Goal: Transaction & Acquisition: Obtain resource

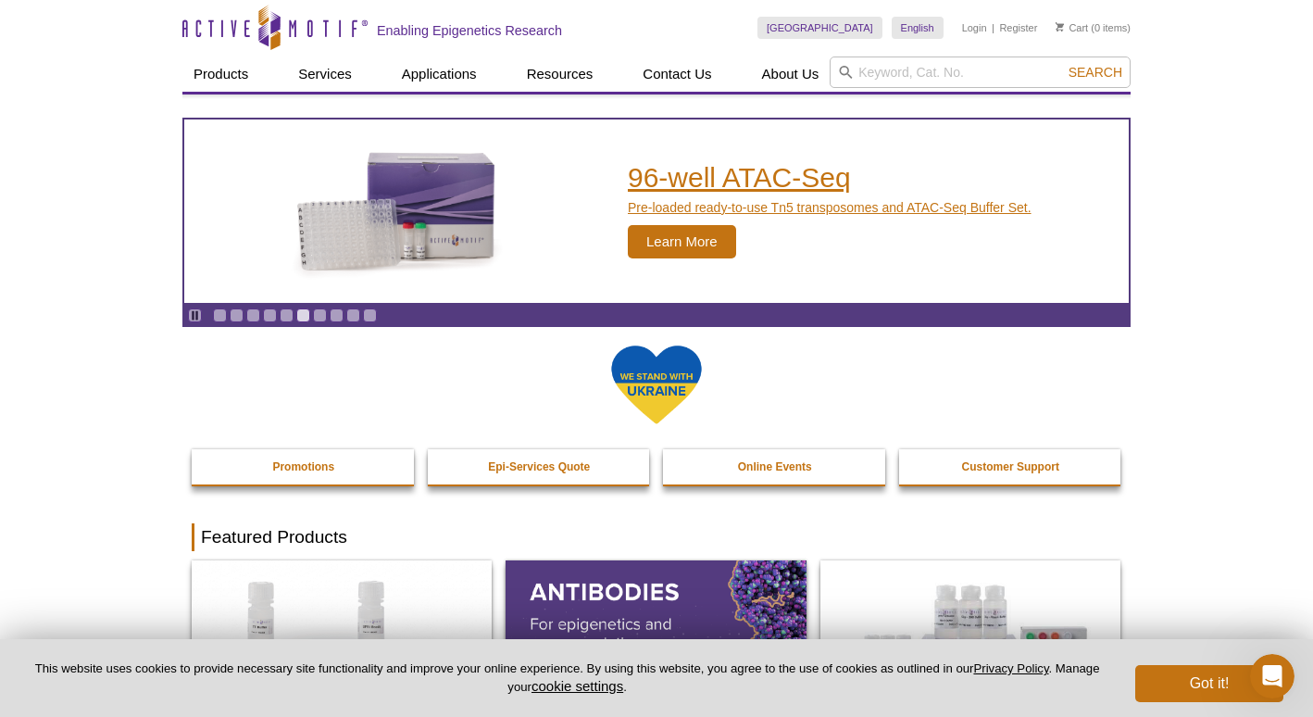
scroll to position [4, 0]
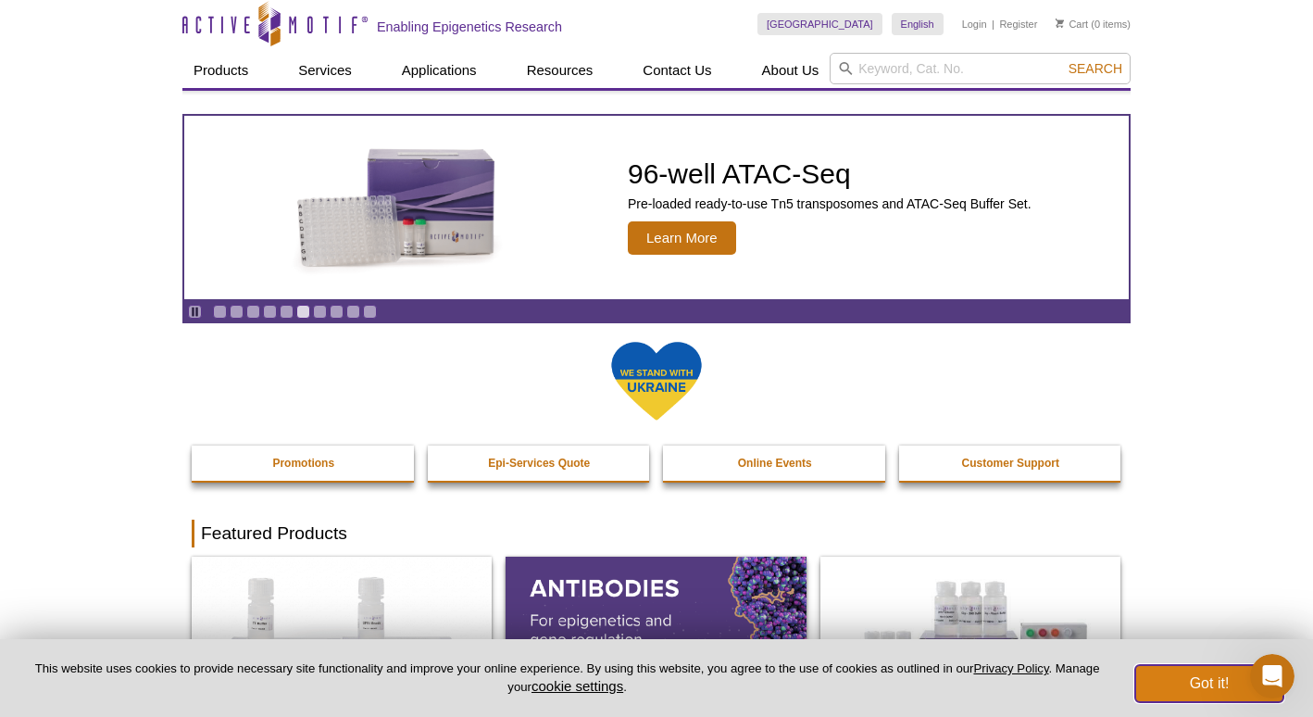
click at [1216, 672] on button "Got it!" at bounding box center [1210, 683] width 148 height 37
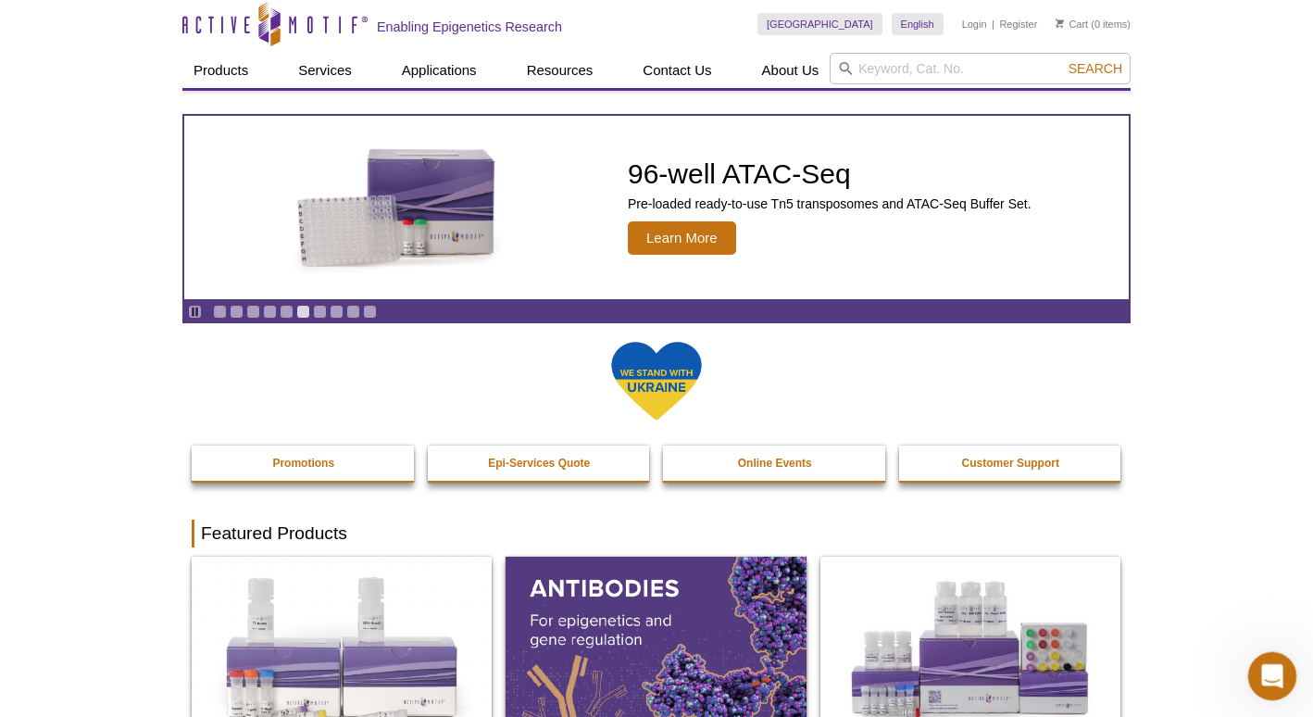
click at [1266, 676] on icon "Open Intercom Messenger" at bounding box center [1269, 673] width 13 height 15
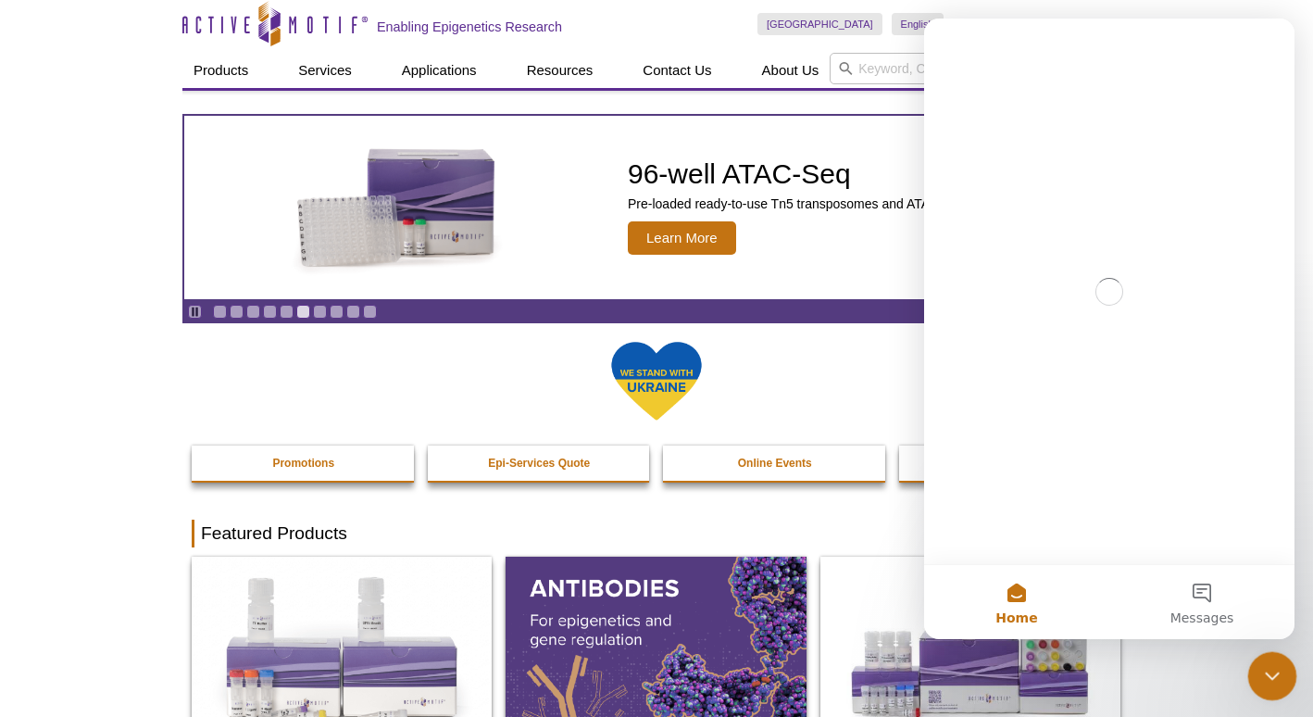
scroll to position [0, 0]
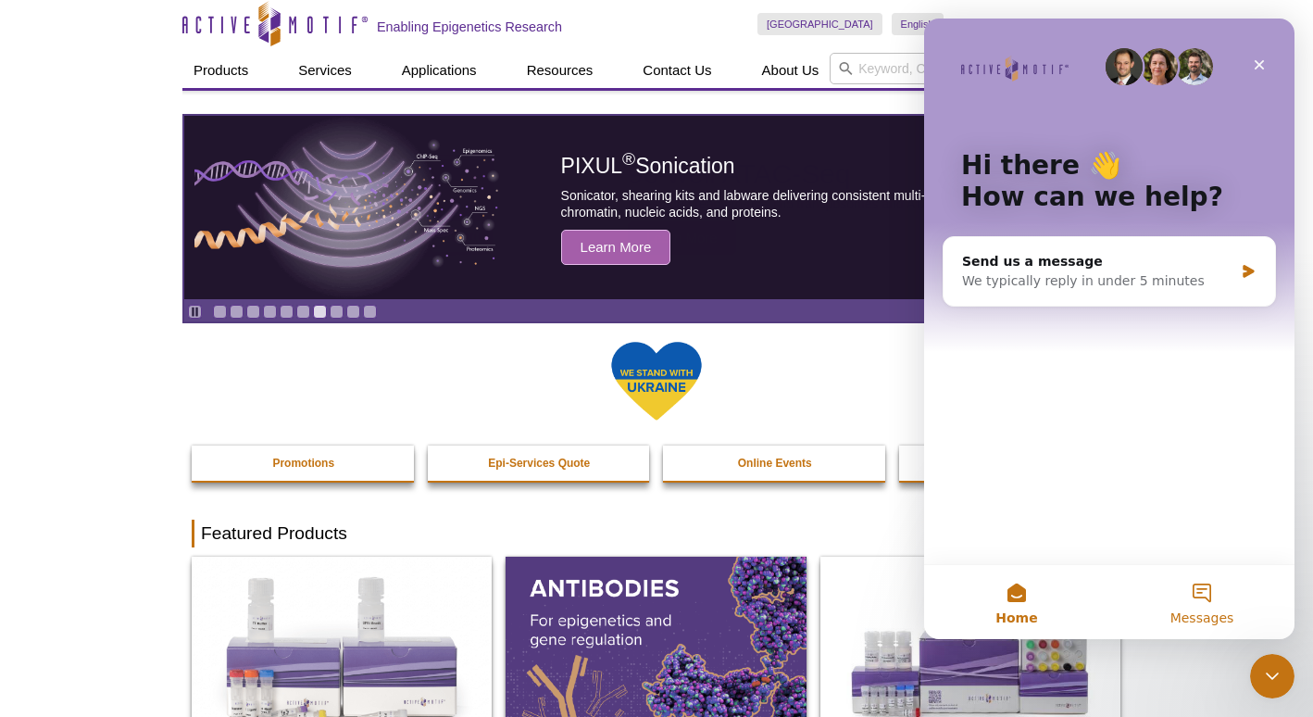
click at [1215, 593] on button "Messages" at bounding box center [1202, 602] width 185 height 74
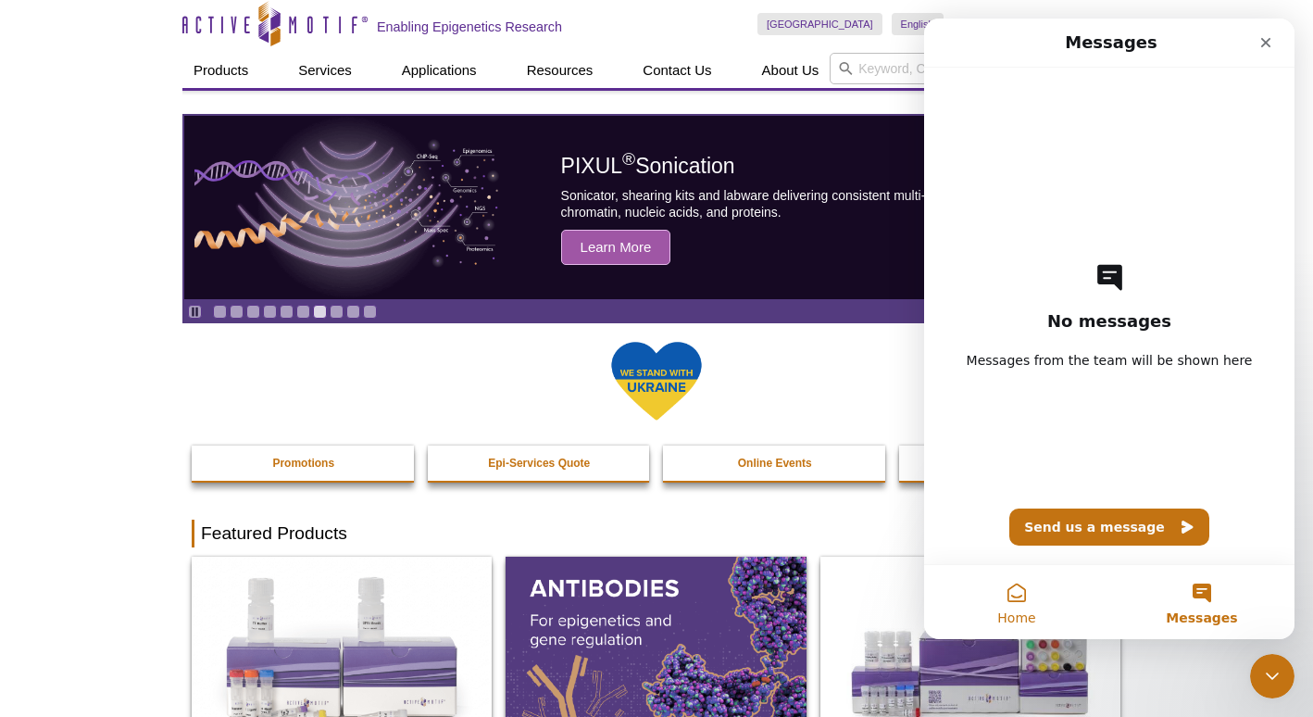
click at [1025, 600] on button "Home" at bounding box center [1016, 602] width 185 height 74
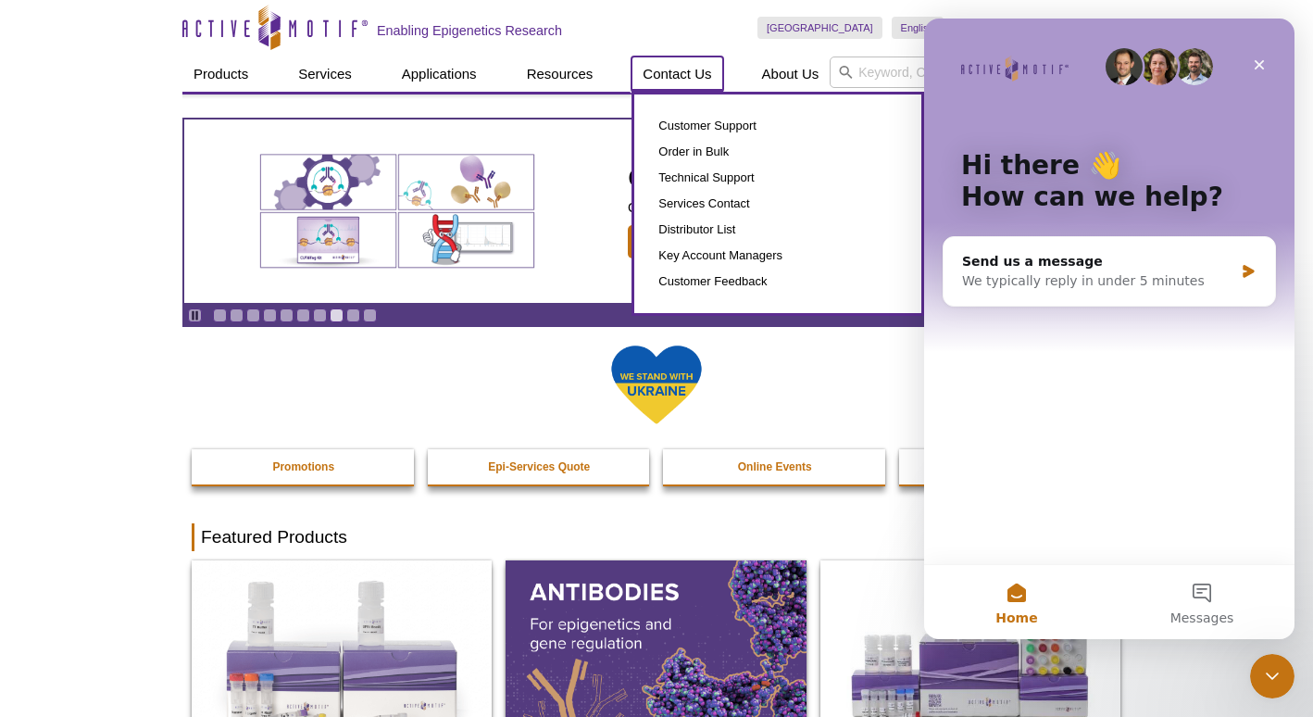
click at [679, 74] on link "Contact Us" at bounding box center [677, 73] width 91 height 35
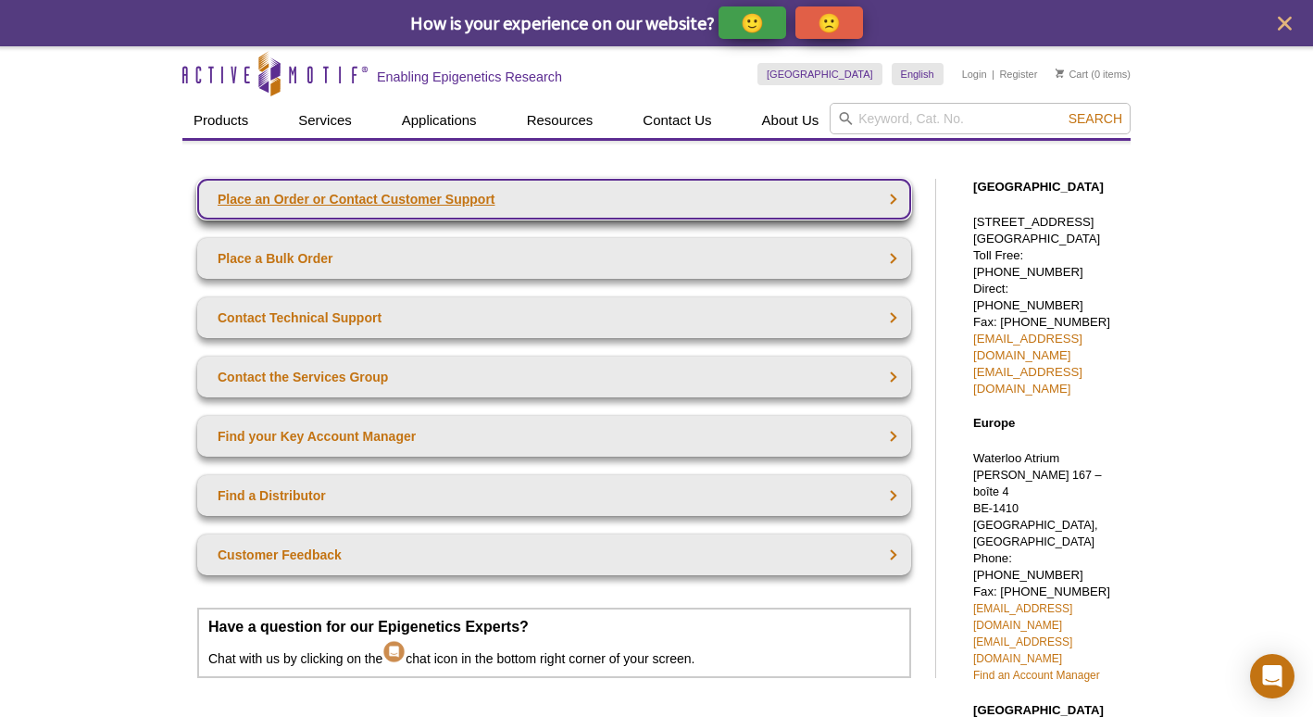
click at [281, 201] on link "Place an Order or Contact Customer Support" at bounding box center [554, 199] width 714 height 41
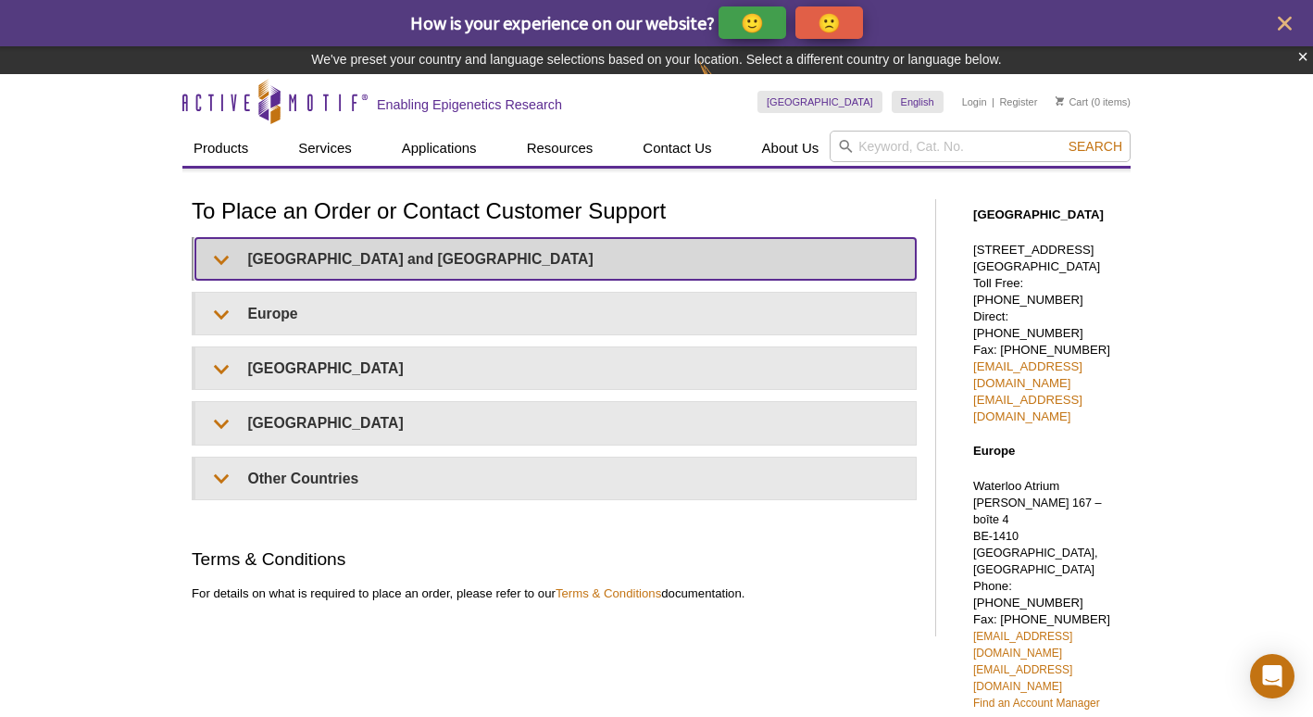
click at [290, 261] on summary "United States and Canada" at bounding box center [555, 259] width 721 height 42
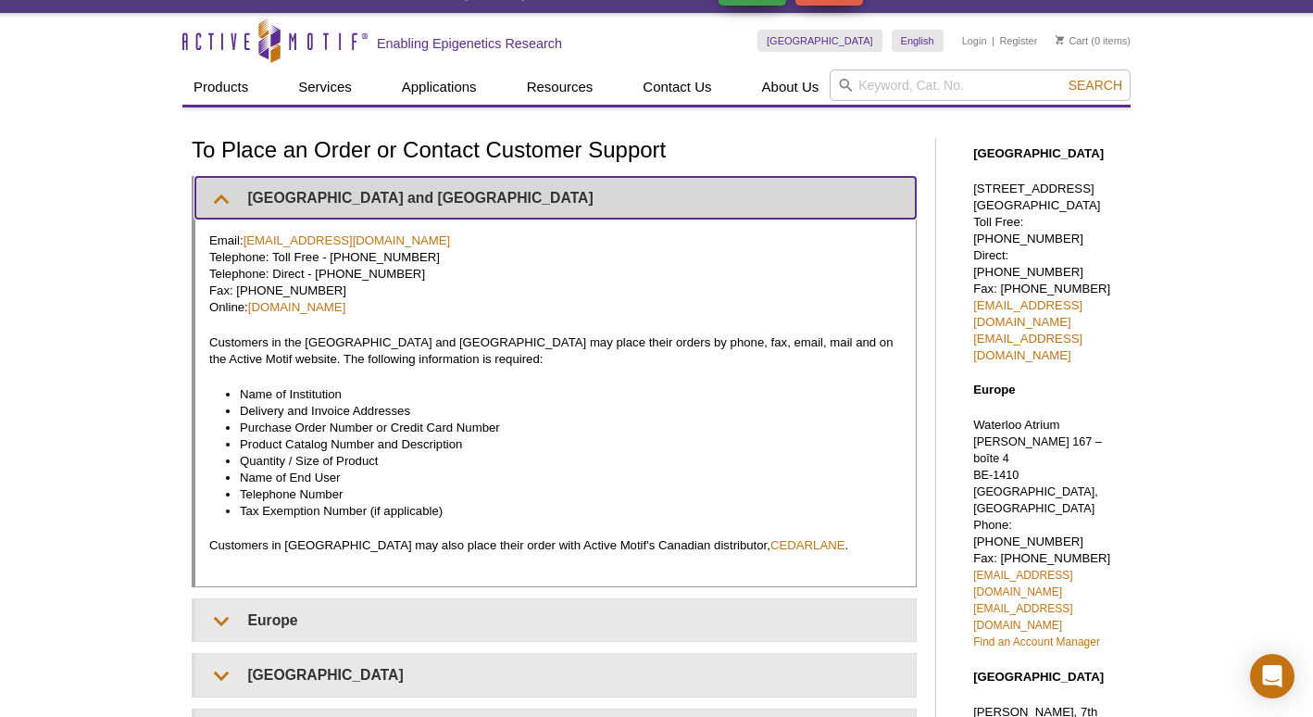
scroll to position [34, 0]
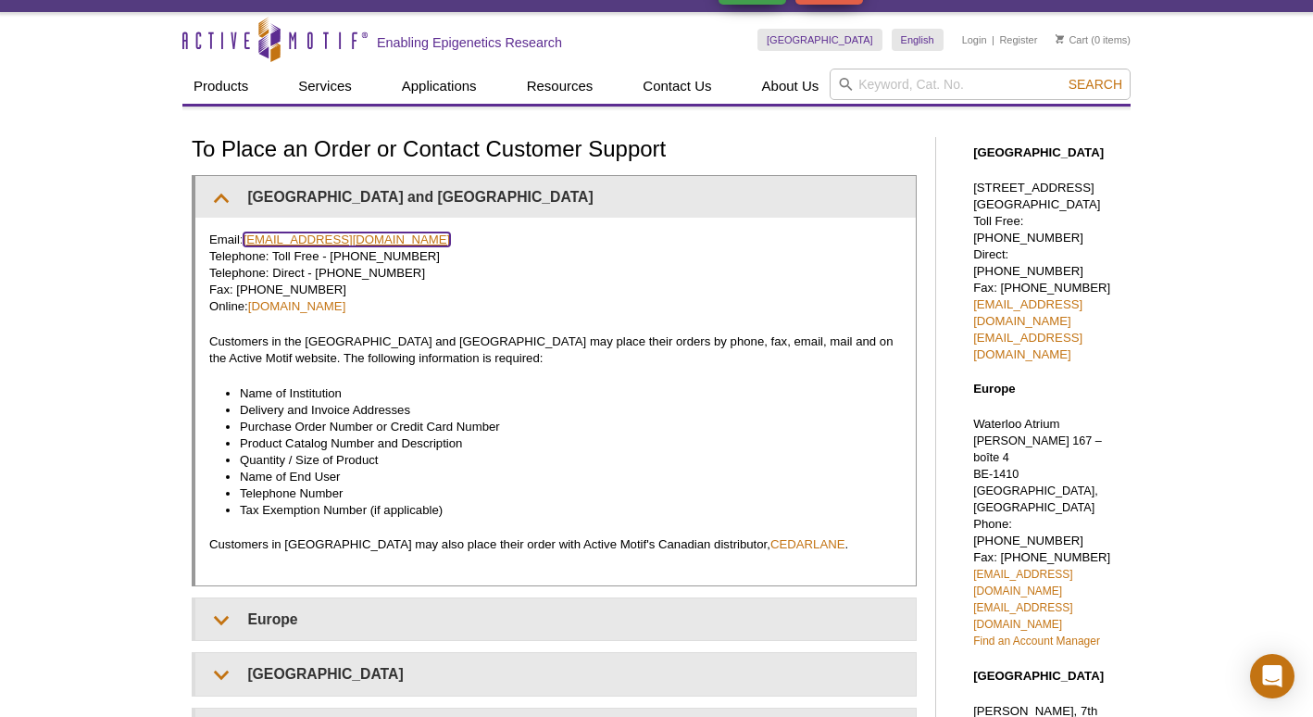
click at [279, 241] on link "orders@activemotif.com" at bounding box center [347, 239] width 207 height 14
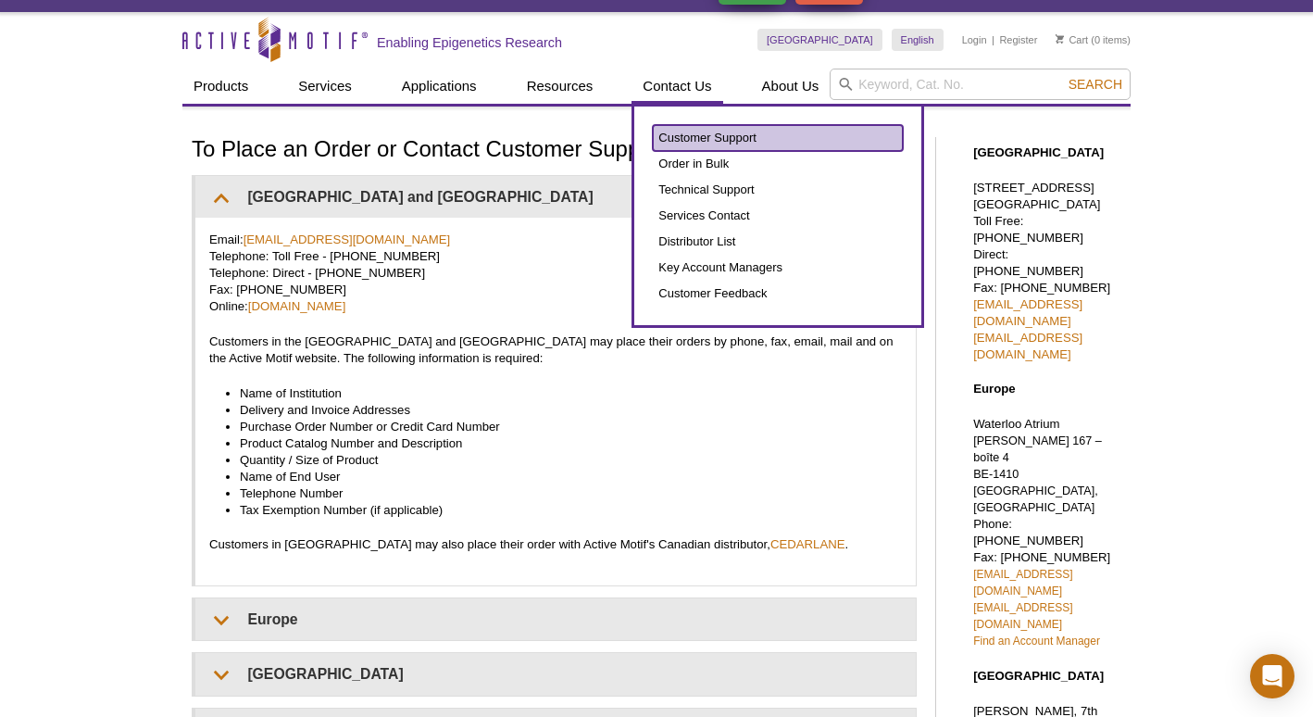
click at [659, 134] on link "Customer Support" at bounding box center [778, 138] width 250 height 26
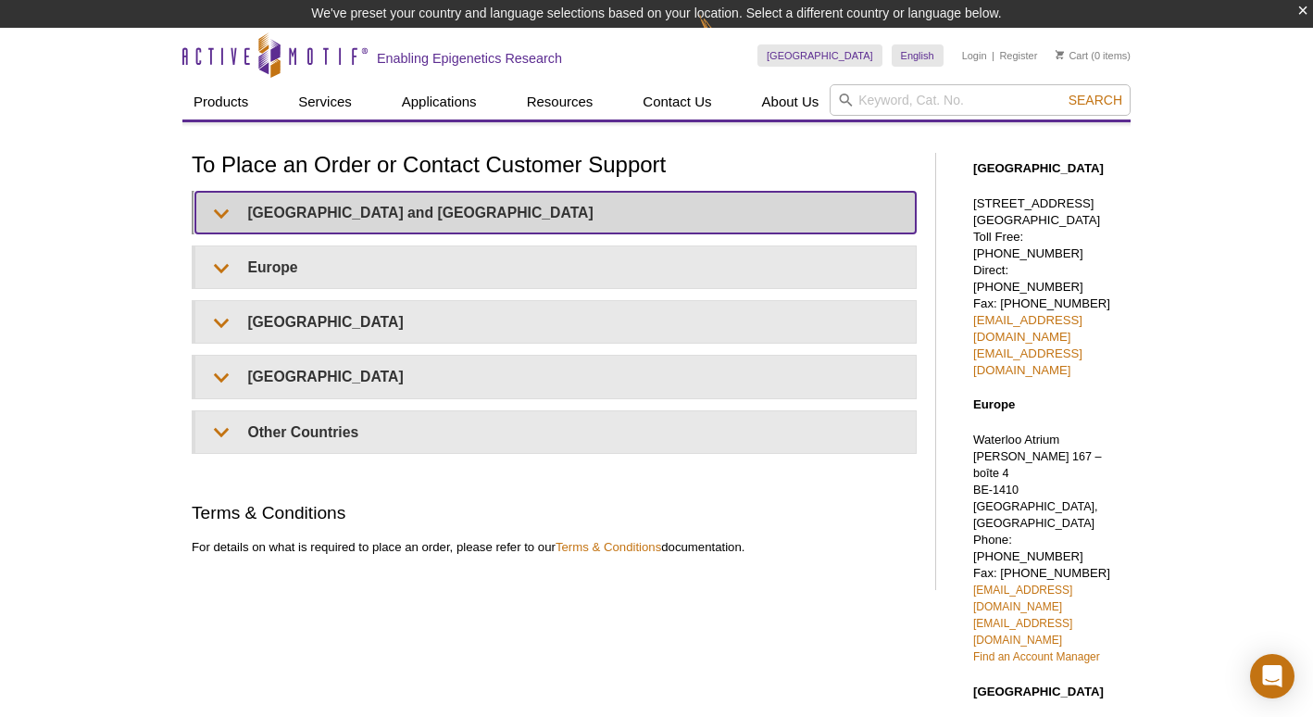
click at [282, 206] on summary "United States and Canada" at bounding box center [555, 213] width 721 height 42
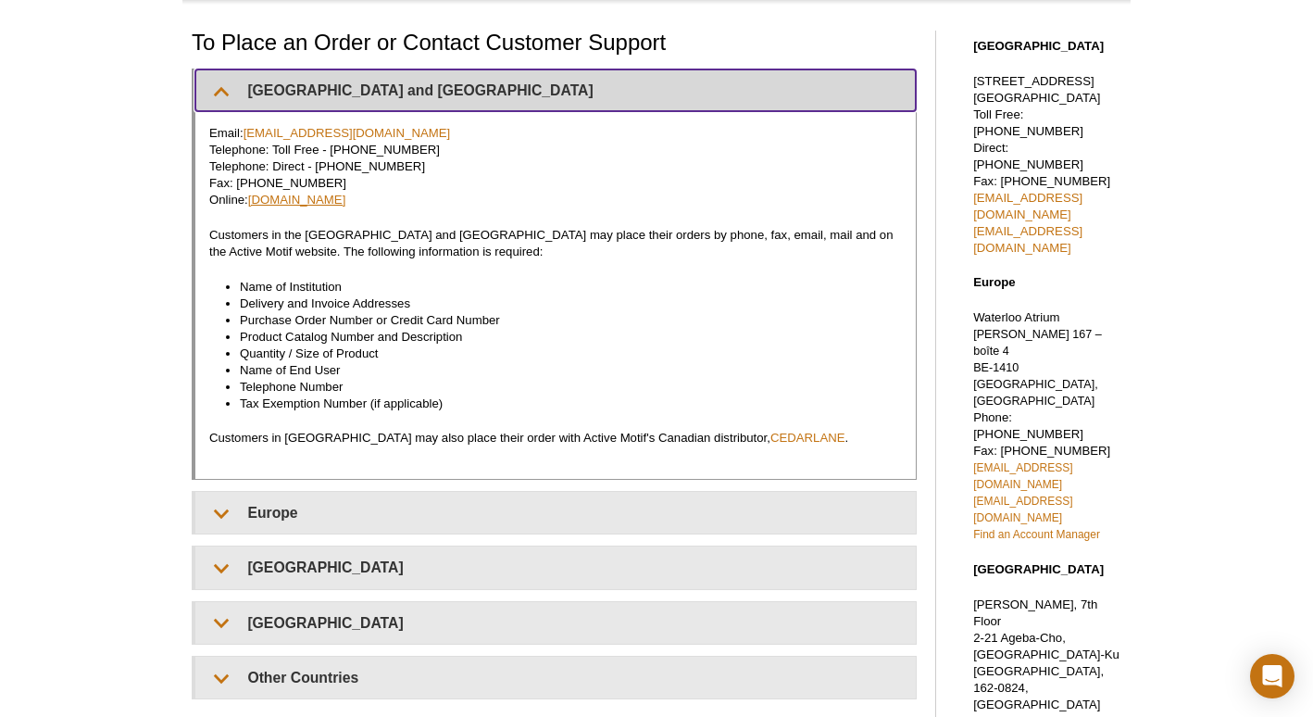
scroll to position [132, 0]
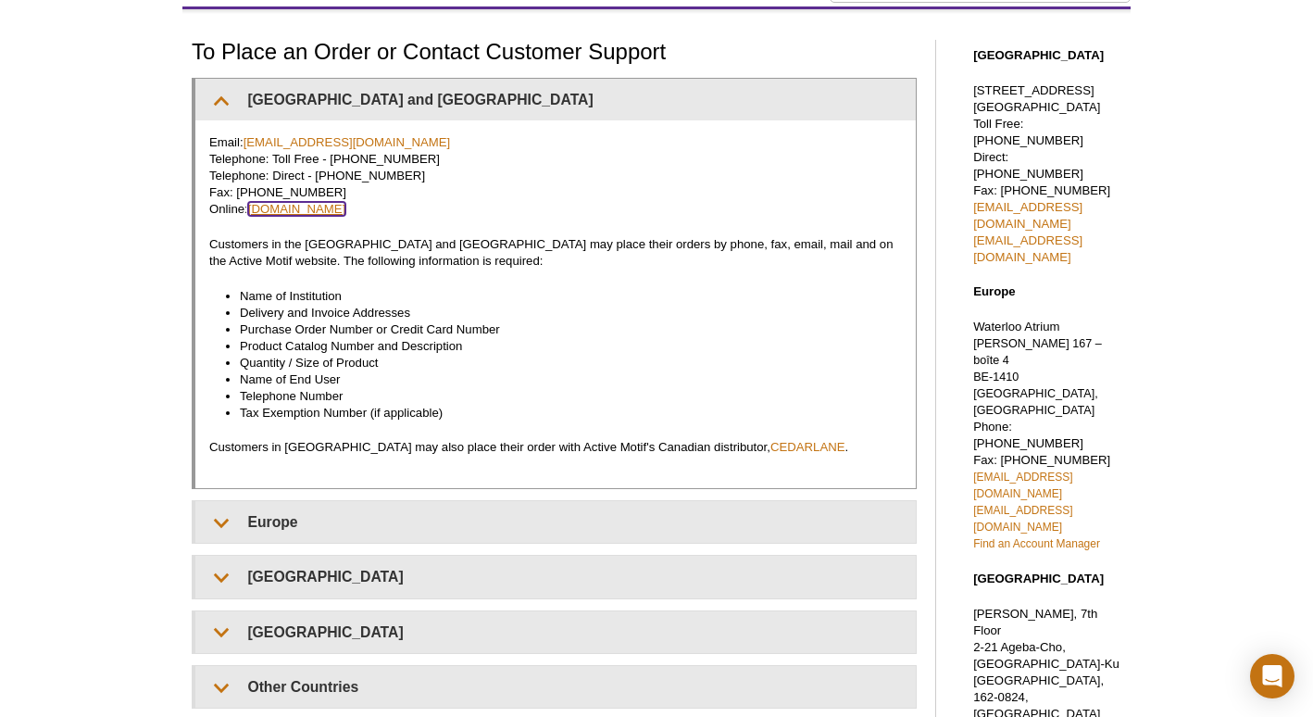
click at [287, 207] on link "www.activemotif.com" at bounding box center [297, 209] width 98 height 14
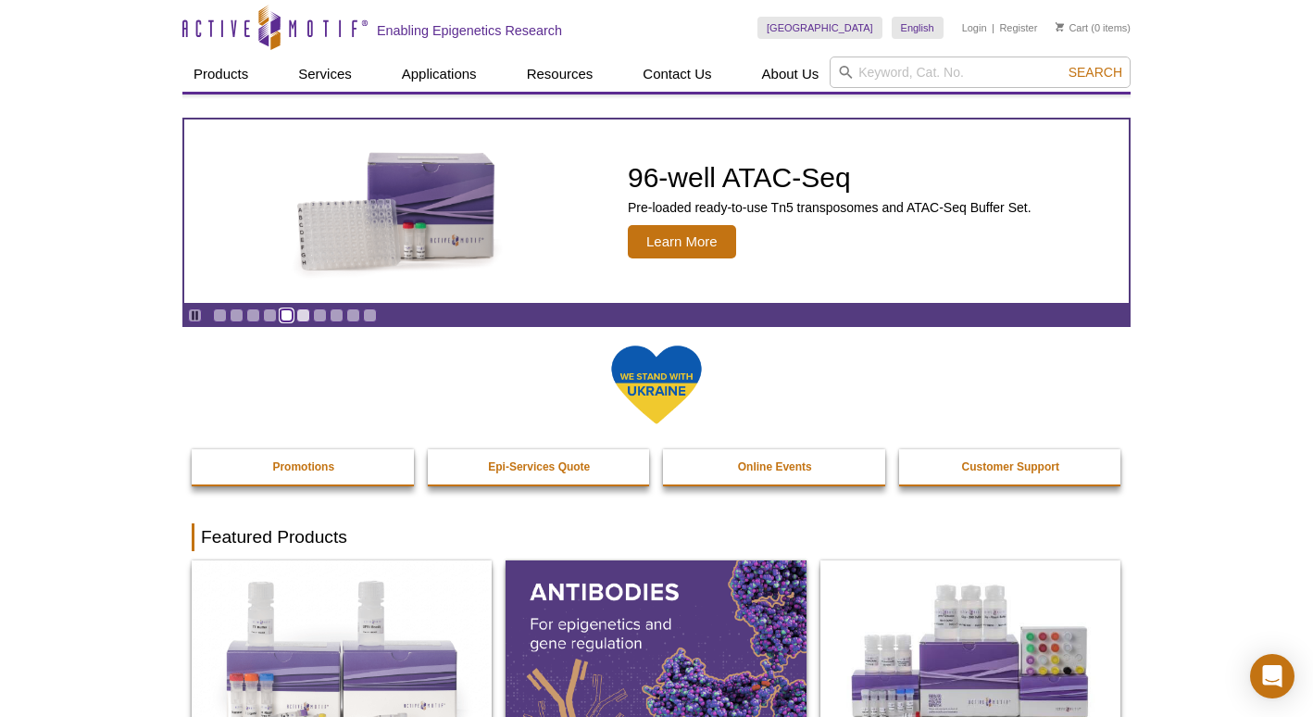
click at [282, 315] on link "Go to slide 5" at bounding box center [287, 315] width 14 height 14
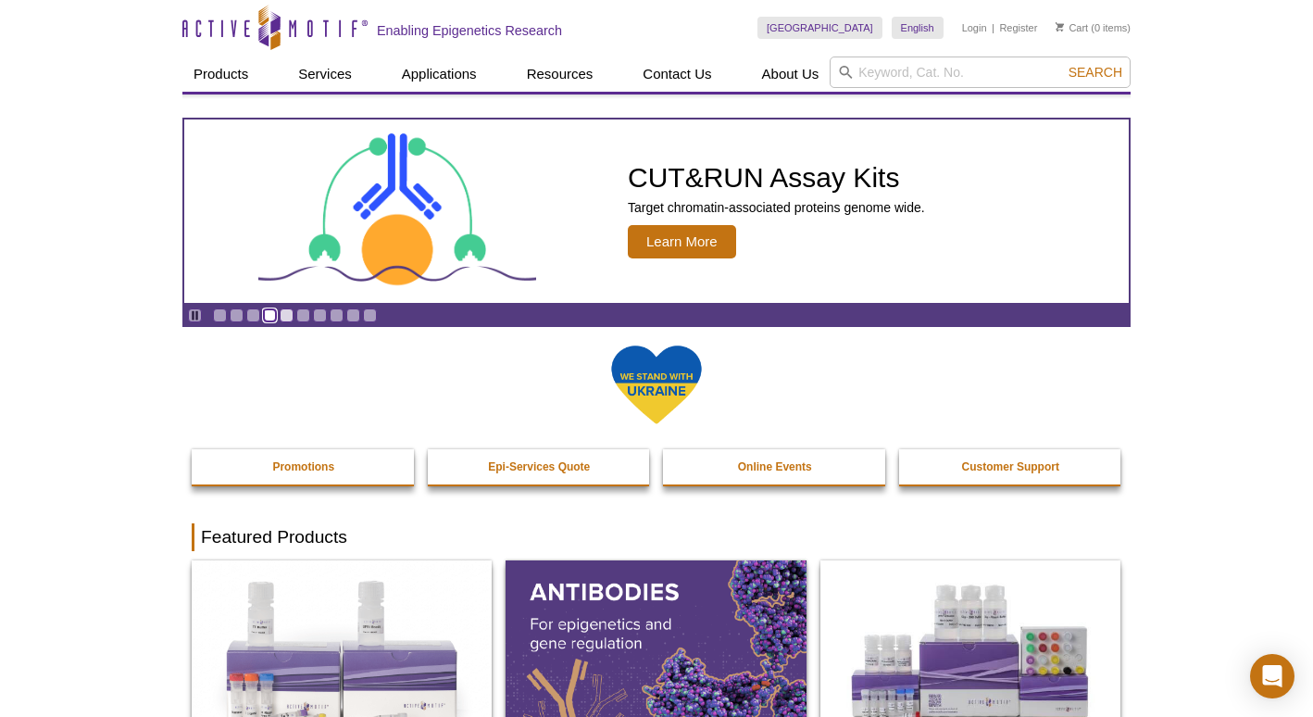
click at [269, 316] on link "Go to slide 4" at bounding box center [270, 315] width 14 height 14
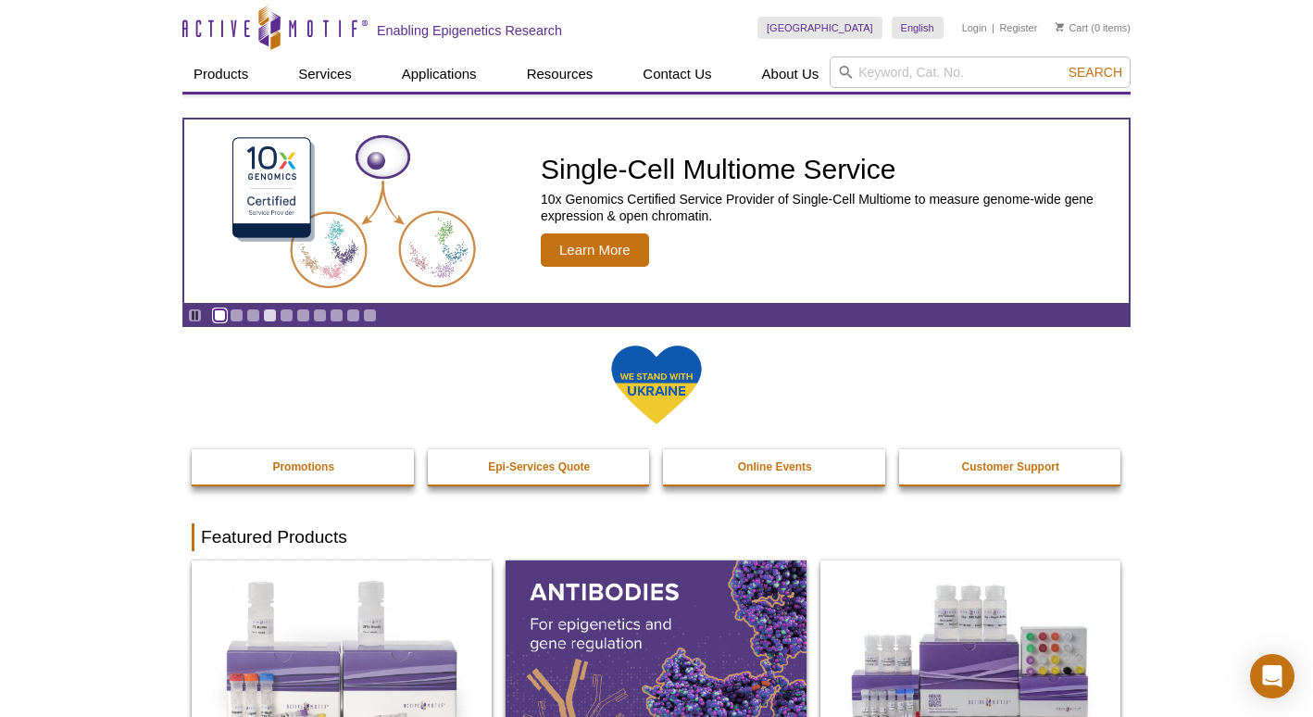
click at [220, 314] on link "Go to slide 1" at bounding box center [220, 315] width 14 height 14
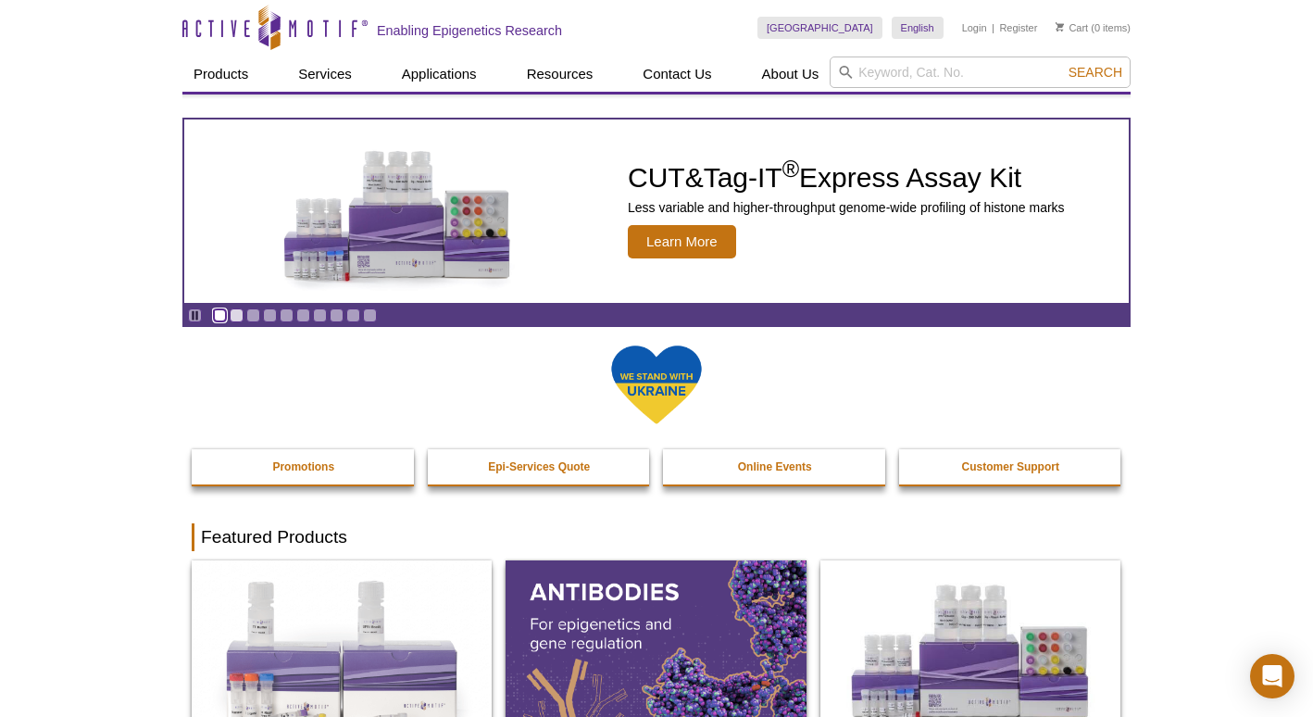
click at [220, 312] on link "Go to slide 1" at bounding box center [220, 315] width 14 height 14
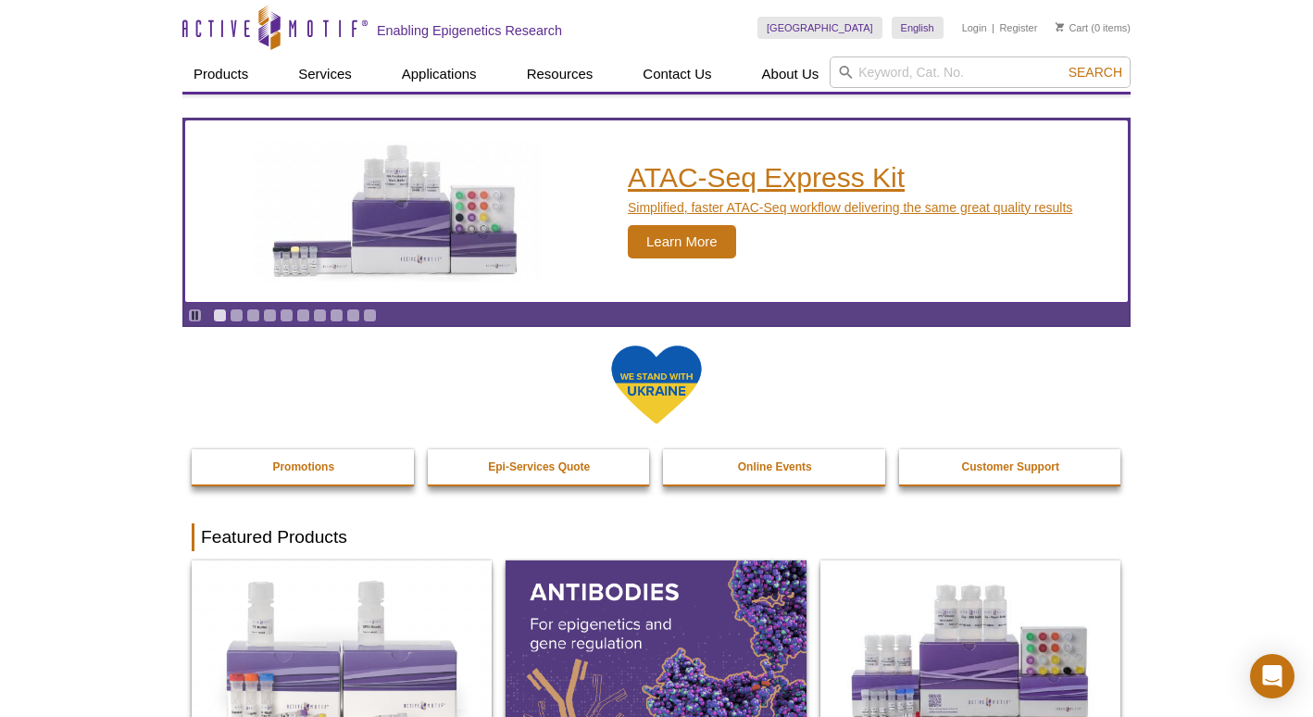
click at [664, 239] on span "Learn More" at bounding box center [682, 241] width 108 height 33
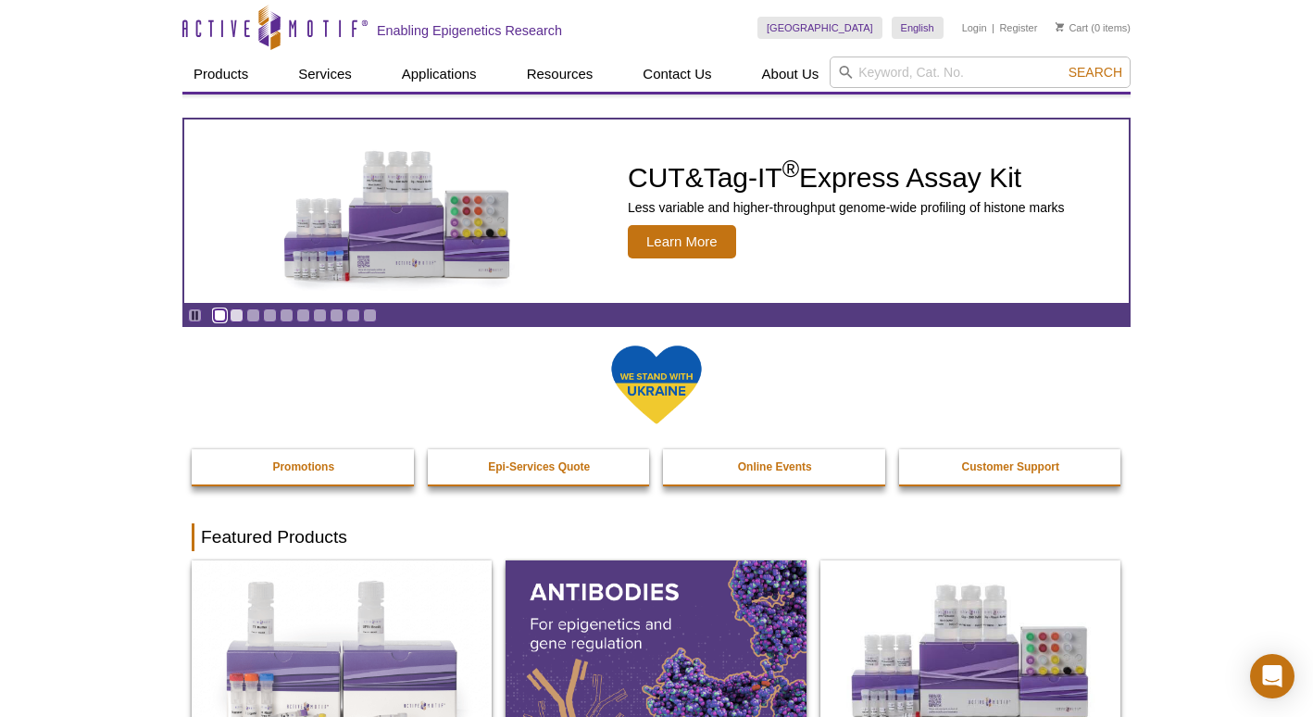
click at [216, 316] on link "Go to slide 1" at bounding box center [220, 315] width 14 height 14
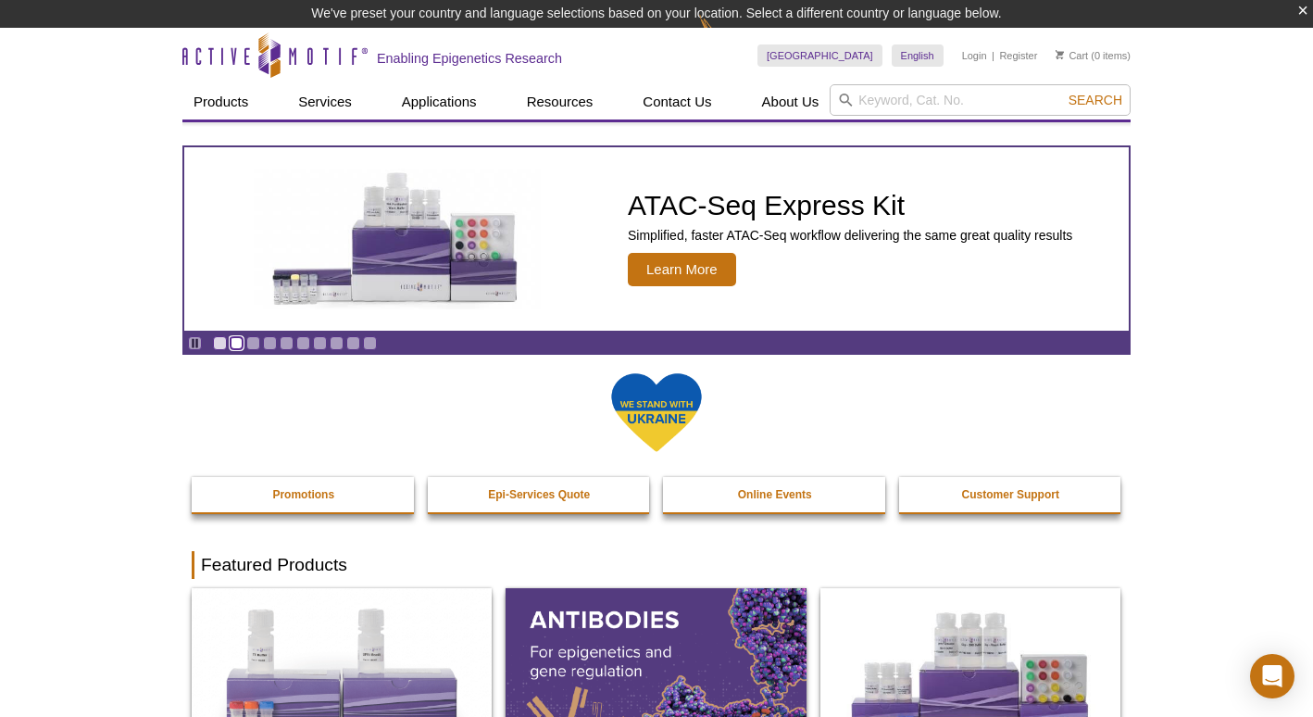
click at [240, 345] on link "Go to slide 2" at bounding box center [237, 343] width 14 height 14
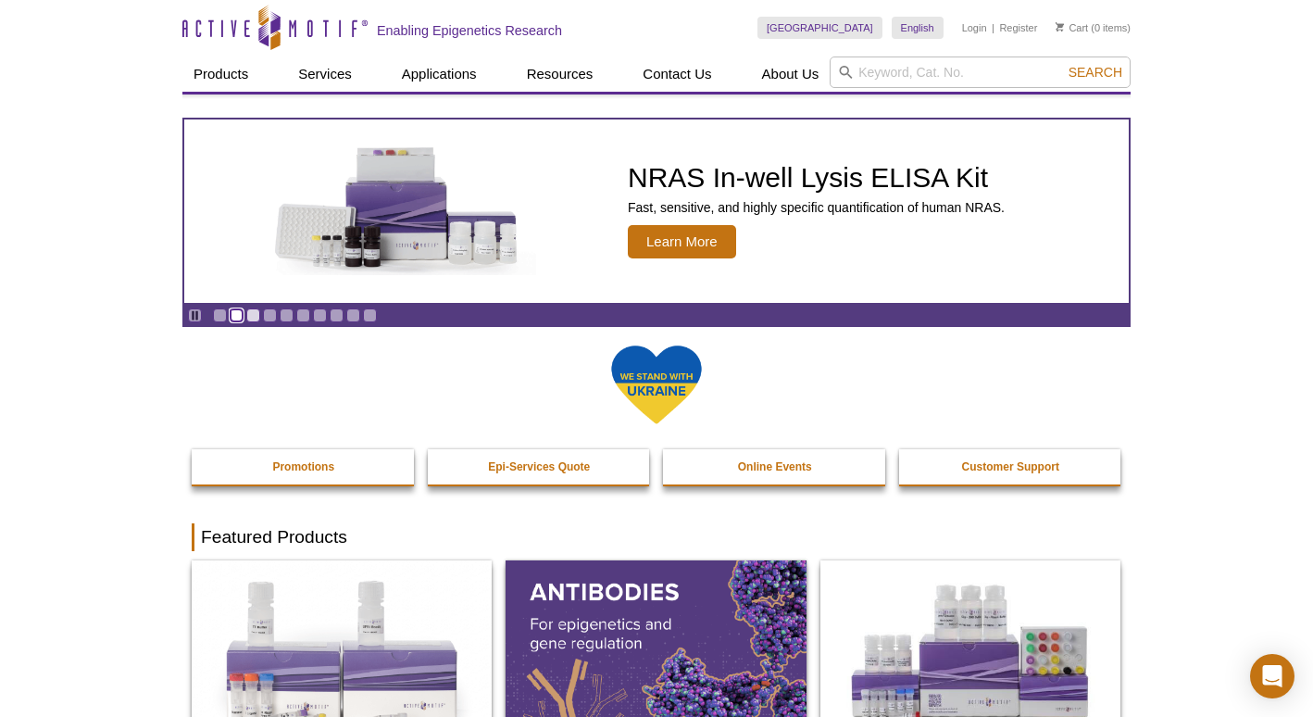
click at [235, 320] on link "Go to slide 2" at bounding box center [237, 315] width 14 height 14
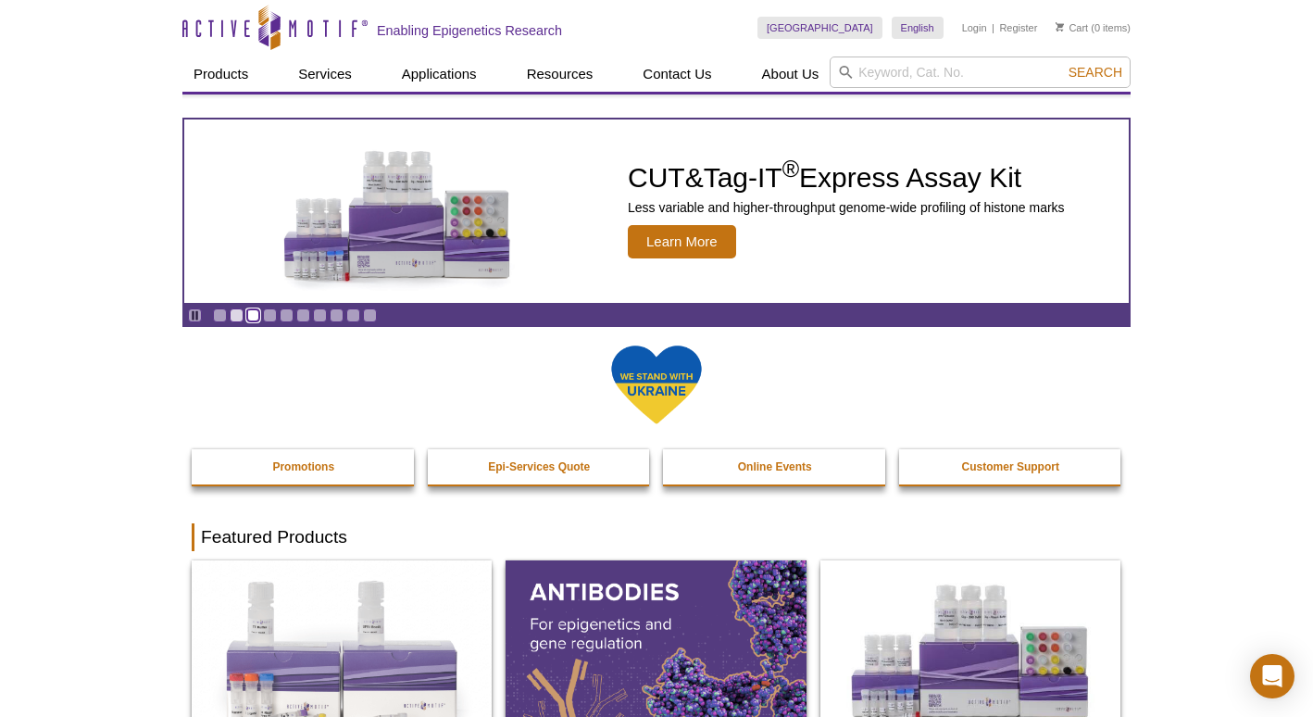
click at [252, 314] on link "Go to slide 3" at bounding box center [253, 315] width 14 height 14
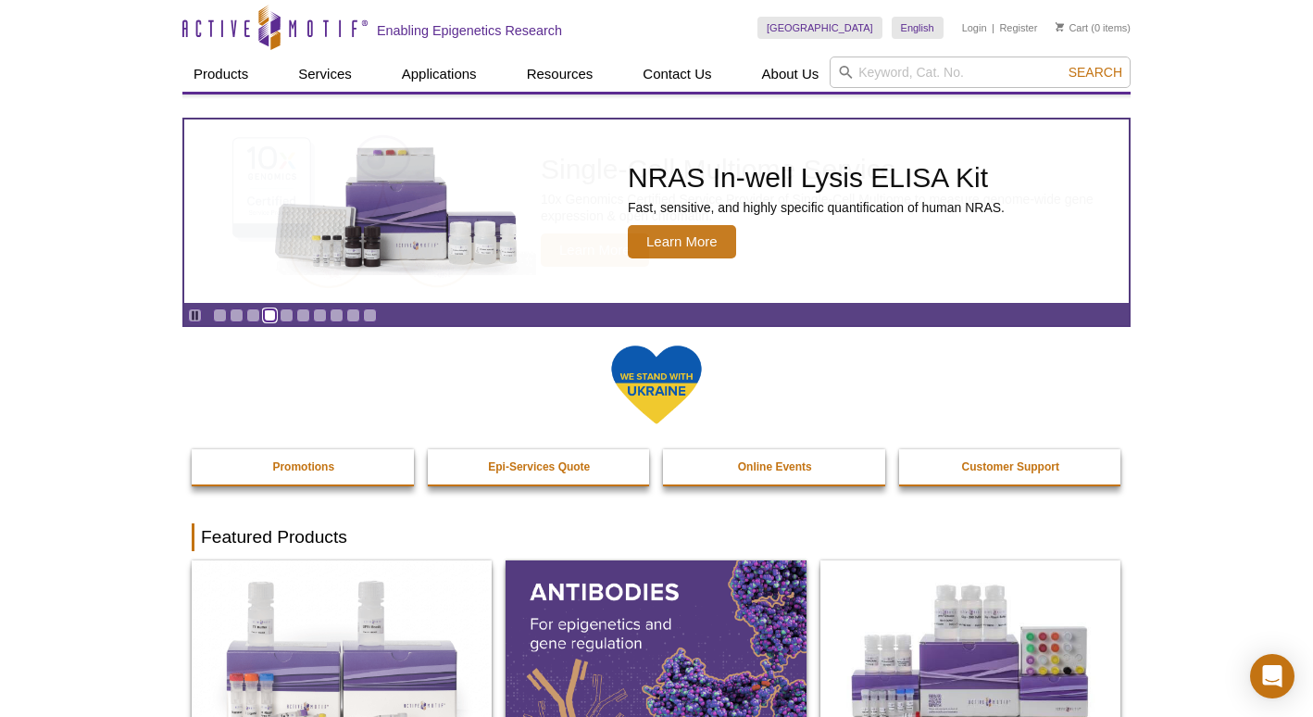
click at [264, 313] on link "Go to slide 4" at bounding box center [270, 315] width 14 height 14
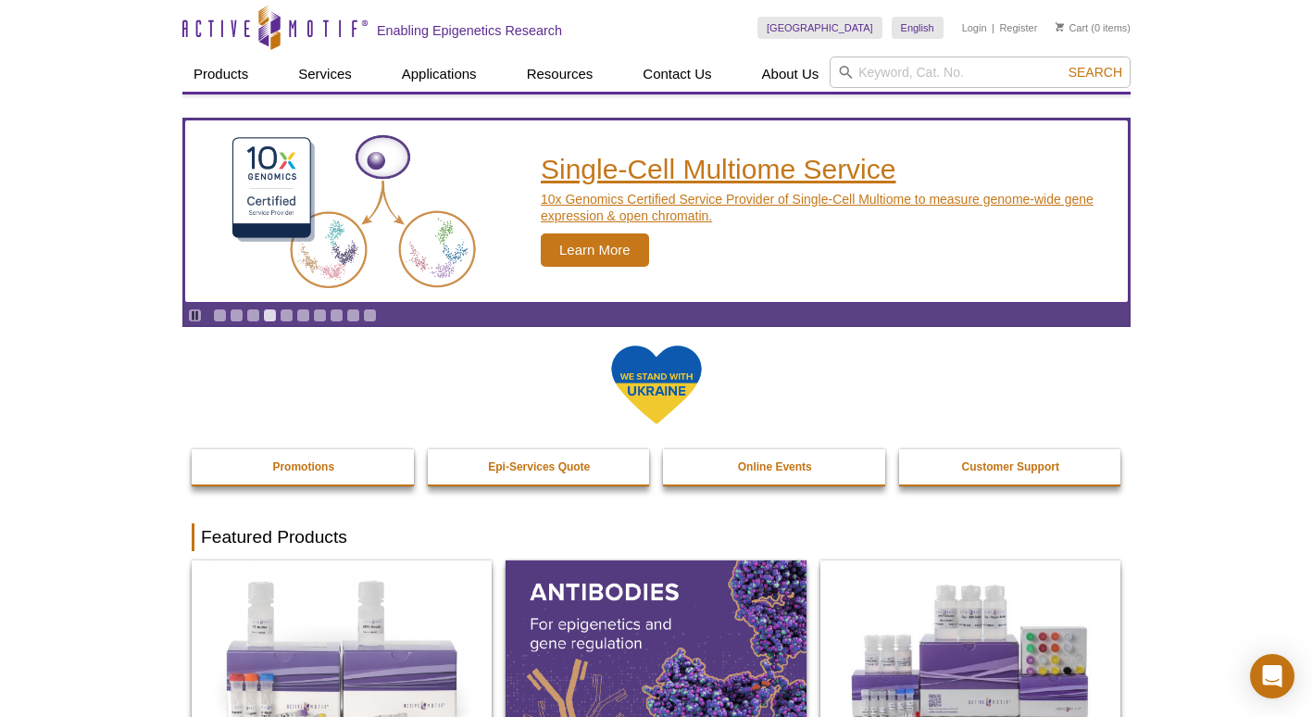
click at [584, 211] on p "10x Genomics Certified Service Provider of Single-Cell Multiome to measure geno…" at bounding box center [830, 207] width 579 height 33
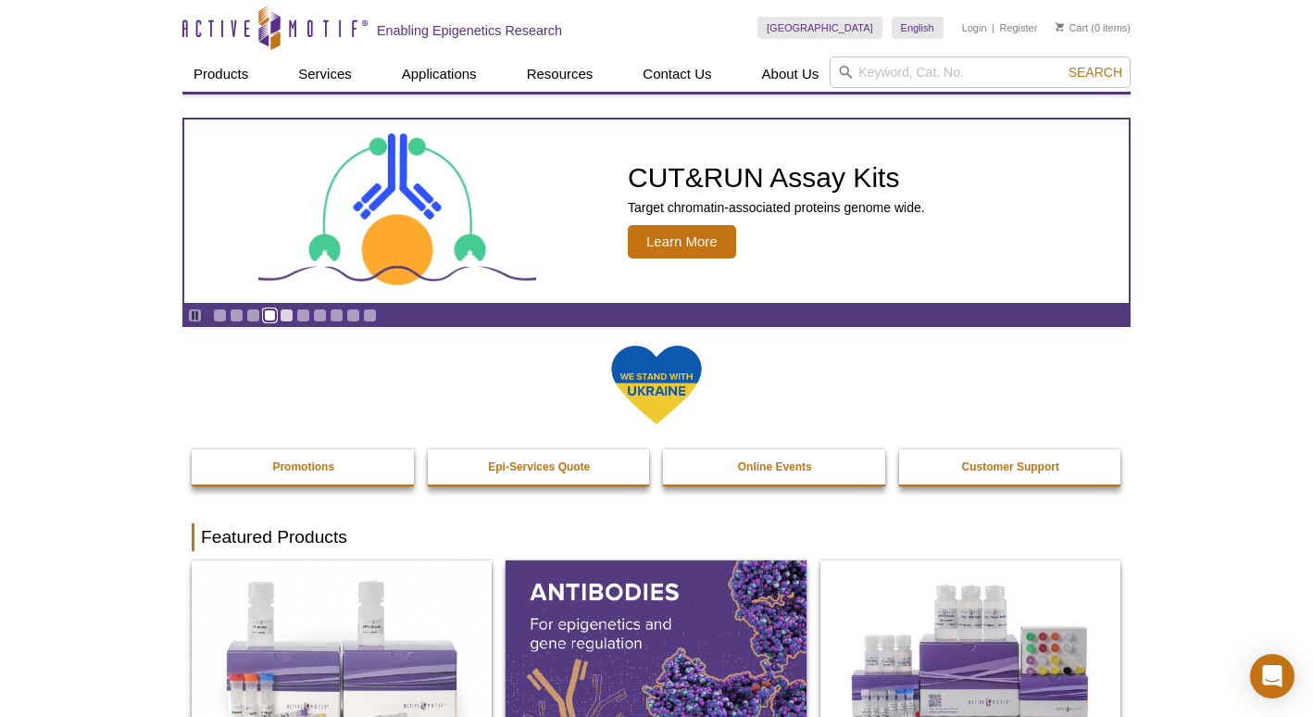
click at [276, 314] on link "Go to slide 4" at bounding box center [270, 315] width 14 height 14
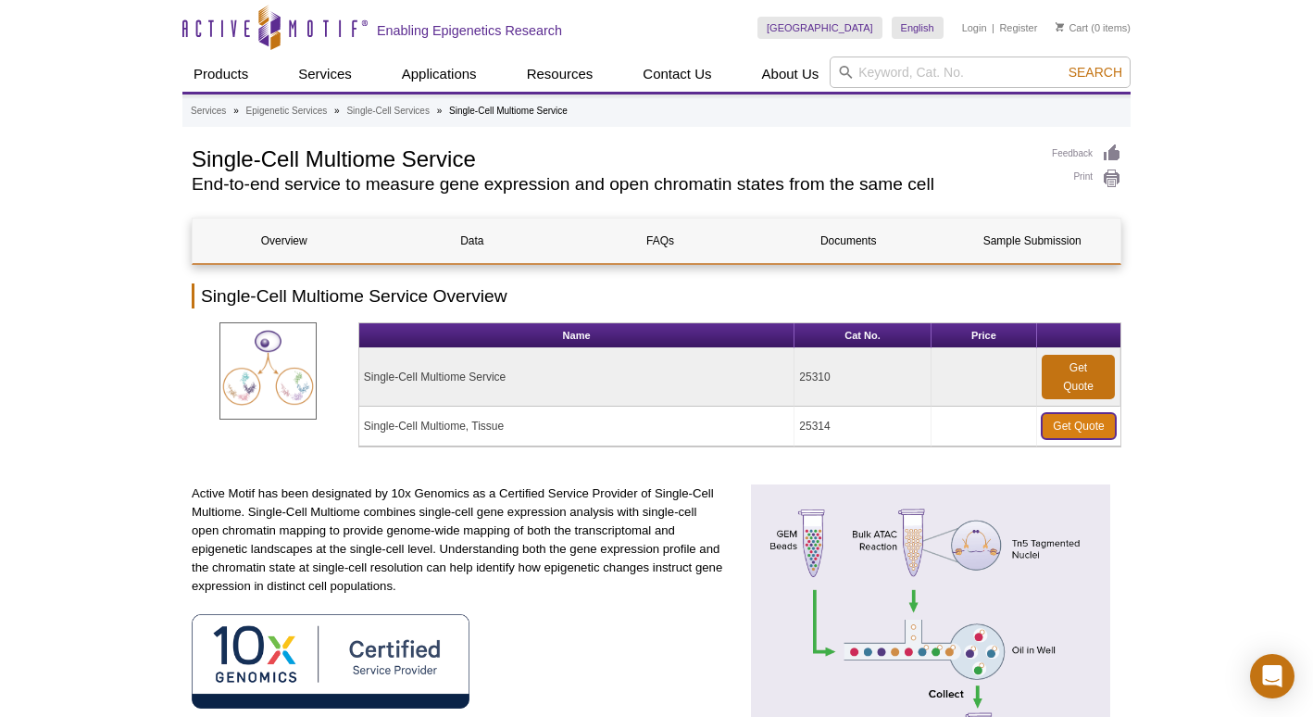
click at [1083, 423] on link "Get Quote" at bounding box center [1079, 426] width 74 height 26
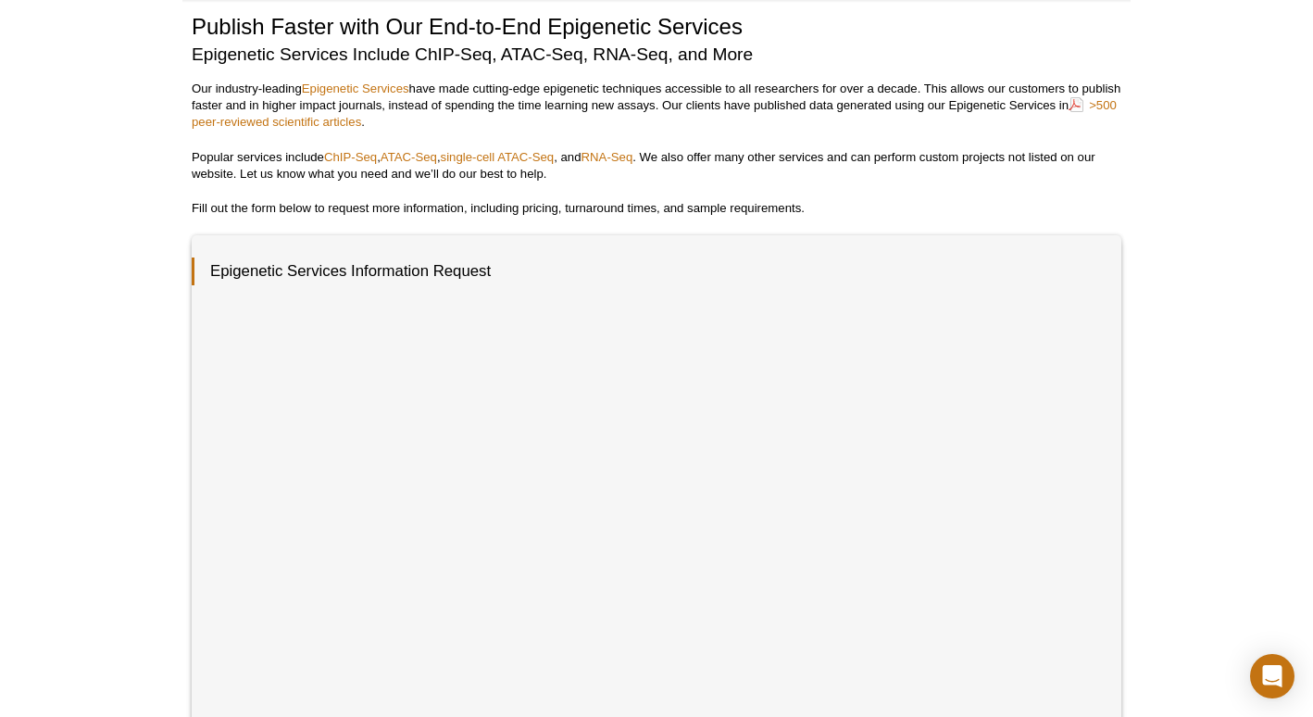
scroll to position [95, 0]
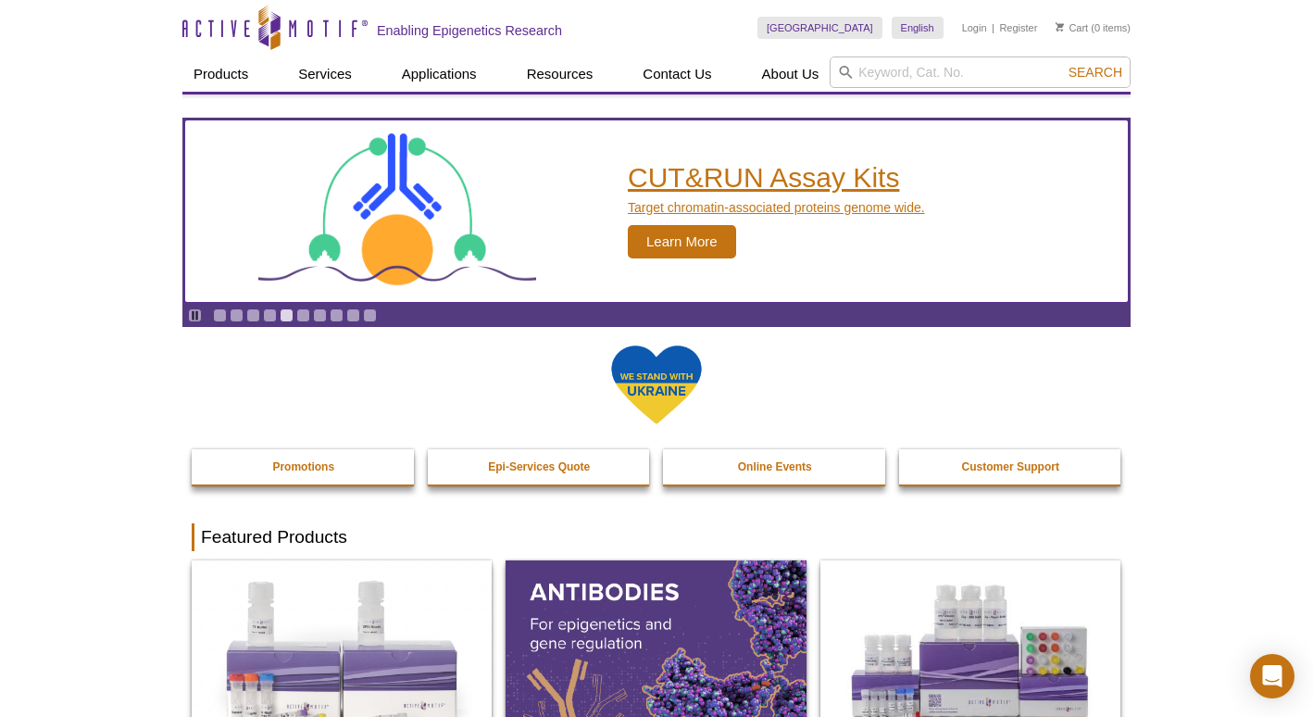
click at [660, 212] on p "Target chromatin-associated proteins genome wide." at bounding box center [776, 207] width 297 height 17
click at [663, 240] on span "Learn More" at bounding box center [682, 241] width 108 height 33
click at [646, 237] on span "Learn More" at bounding box center [682, 241] width 108 height 33
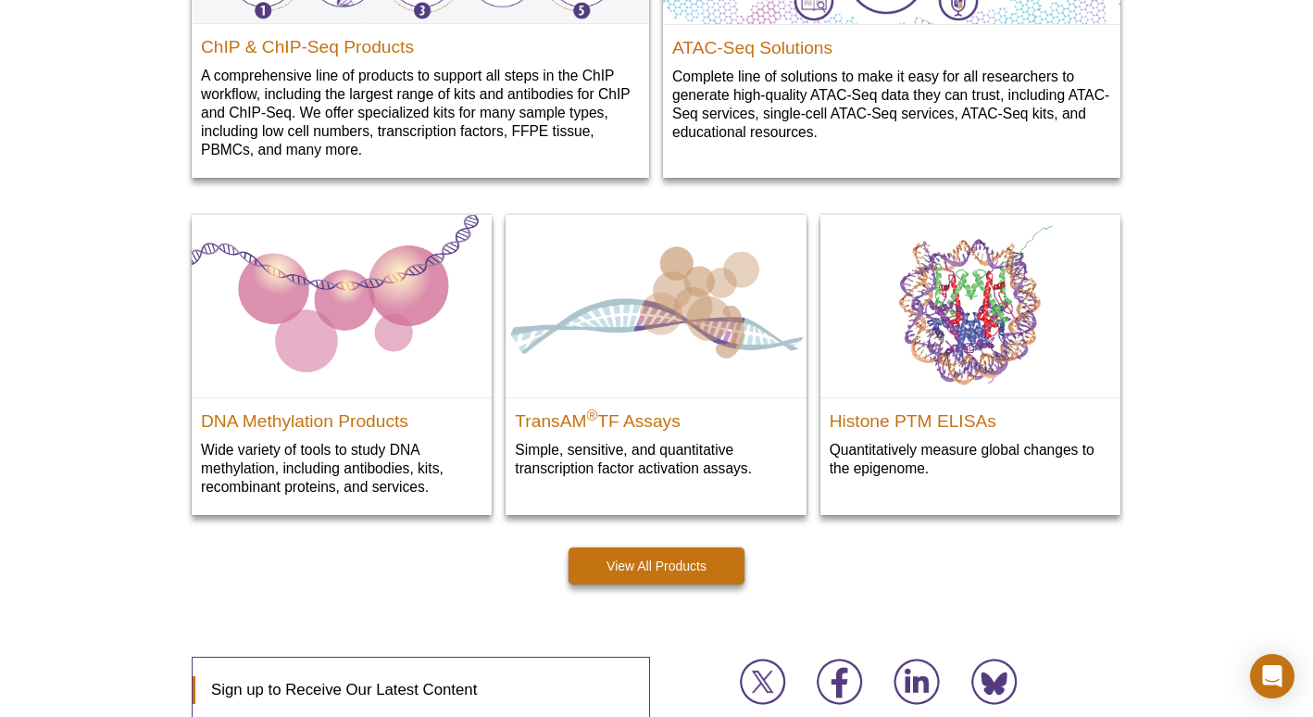
scroll to position [2416, 0]
